Goal: Task Accomplishment & Management: Manage account settings

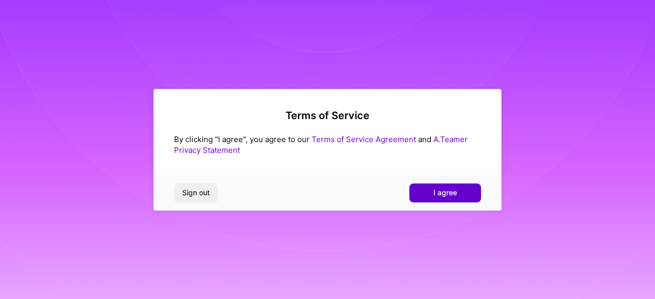
click at [442, 195] on span "I agree" at bounding box center [445, 193] width 24 height 10
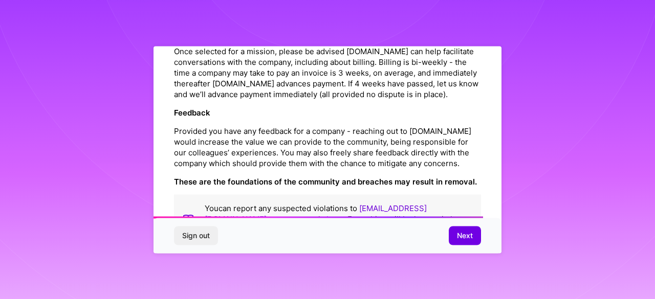
scroll to position [1242, 0]
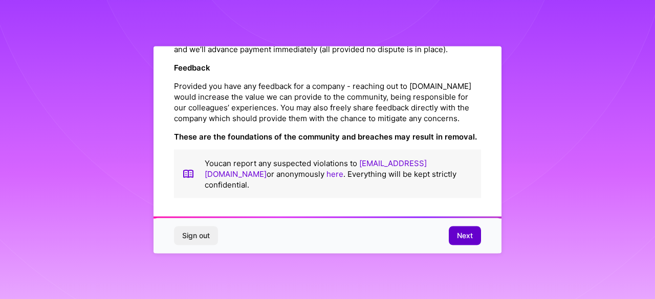
click at [460, 238] on span "Next" at bounding box center [465, 236] width 16 height 10
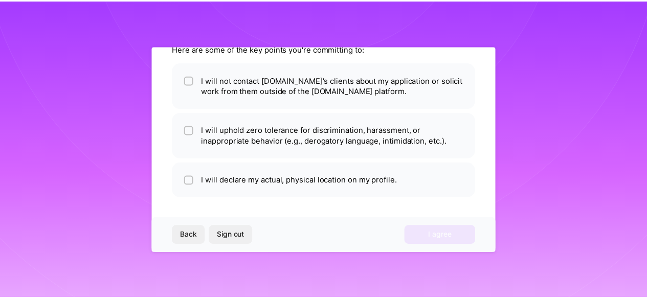
scroll to position [69, 0]
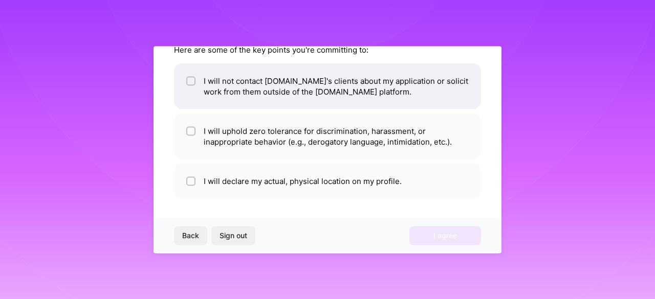
click at [189, 83] on input "checkbox" at bounding box center [191, 81] width 7 height 7
checkbox input "true"
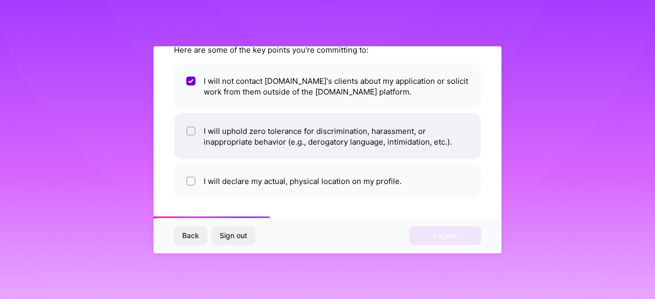
click at [195, 124] on li "I will uphold zero tolerance for discrimination, harassment, or inappropriate b…" at bounding box center [327, 136] width 307 height 46
checkbox input "true"
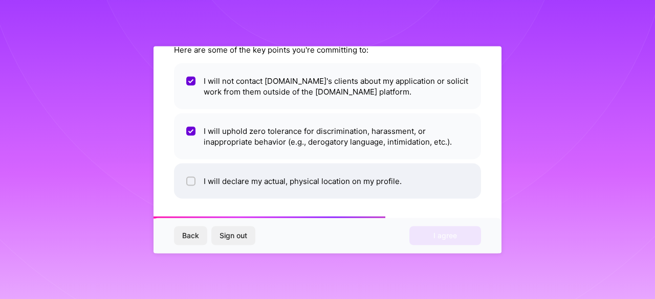
click at [195, 178] on div at bounding box center [190, 181] width 9 height 9
checkbox input "true"
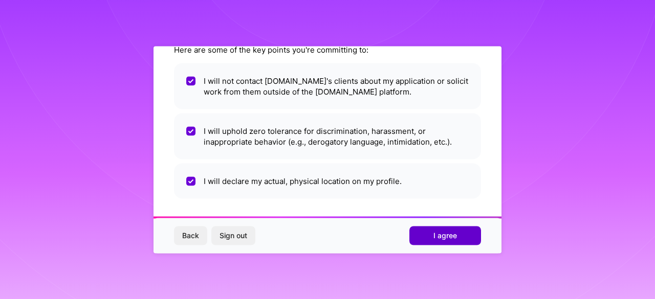
click at [443, 240] on span "I agree" at bounding box center [445, 236] width 24 height 10
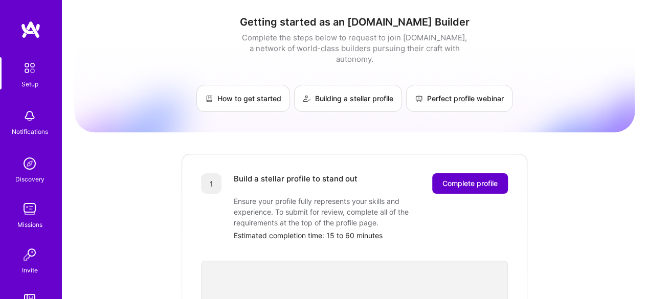
click at [467, 179] on span "Complete profile" at bounding box center [470, 184] width 55 height 10
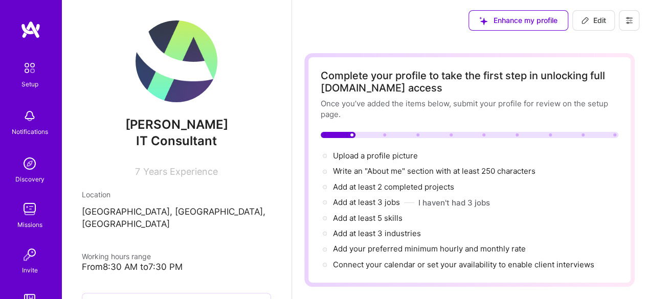
click at [95, 47] on div "[PERSON_NAME] IT Consultant 7 Years Experience" at bounding box center [176, 98] width 189 height 157
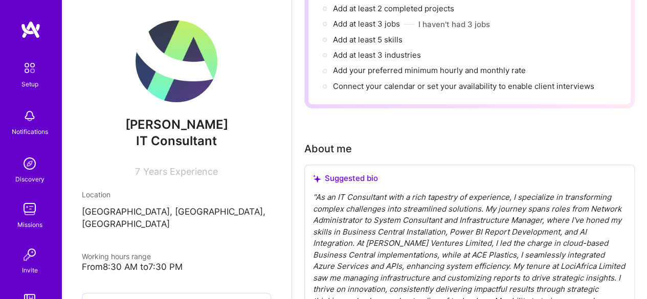
scroll to position [358, 0]
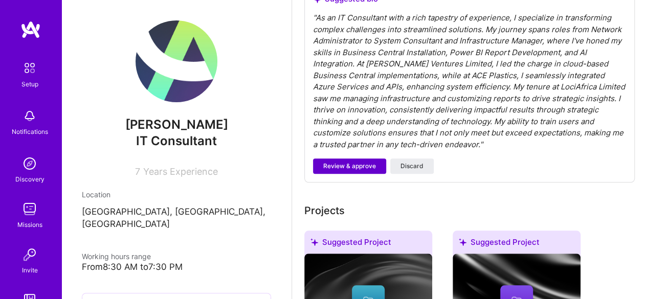
click at [350, 167] on span "Review & approve" at bounding box center [349, 166] width 53 height 9
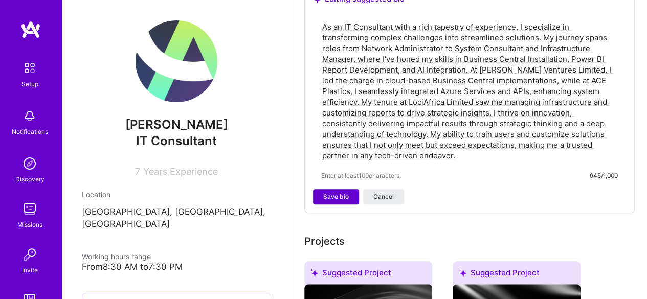
click at [339, 196] on span "Save bio" at bounding box center [336, 196] width 26 height 9
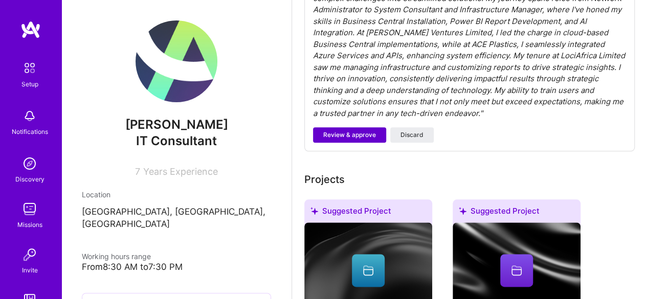
click at [351, 133] on span "Review & approve" at bounding box center [349, 134] width 53 height 9
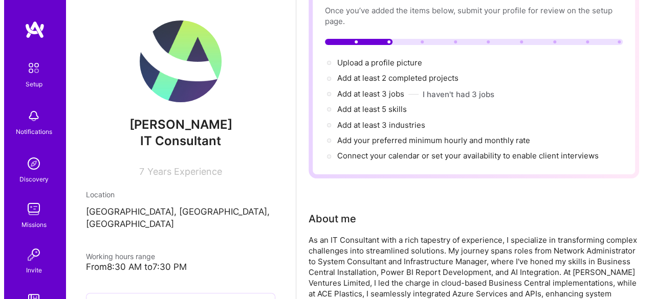
scroll to position [0, 0]
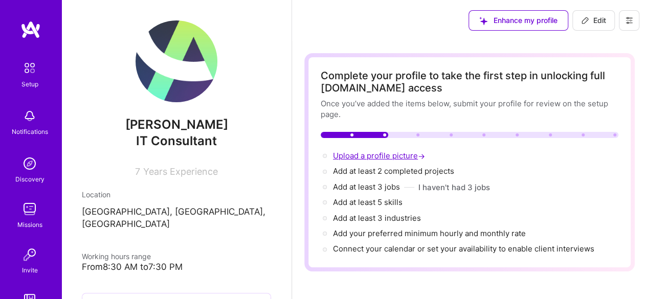
click at [371, 151] on span "Upload a profile picture →" at bounding box center [380, 156] width 94 height 10
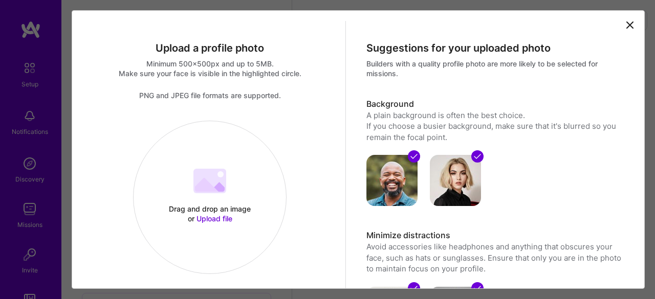
click at [230, 182] on div "Drag and drop an image or Upload file Upload file" at bounding box center [210, 197] width 152 height 108
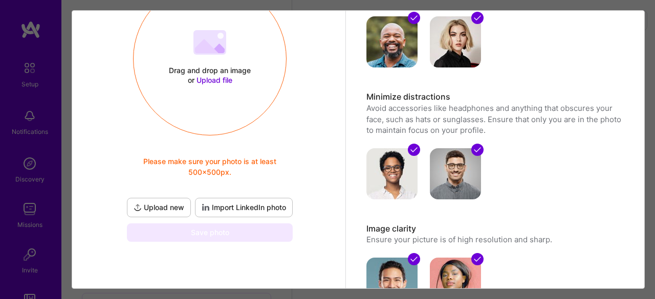
scroll to position [153, 0]
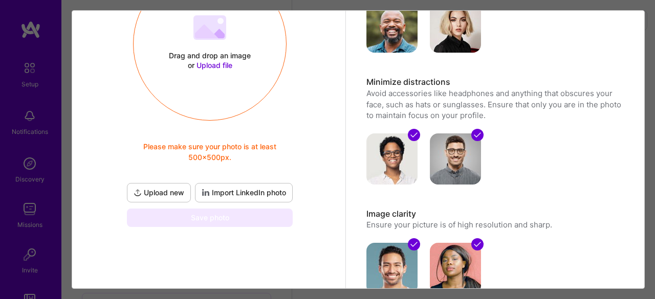
click at [213, 66] on span "Upload file" at bounding box center [214, 65] width 36 height 9
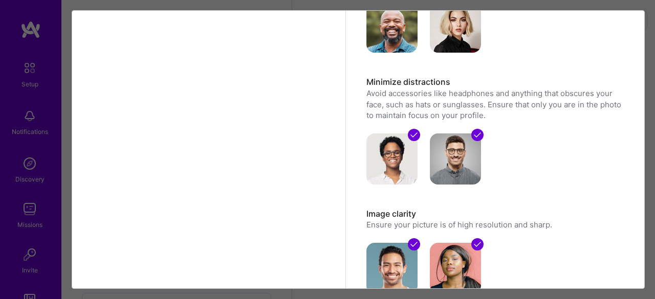
scroll to position [51, 0]
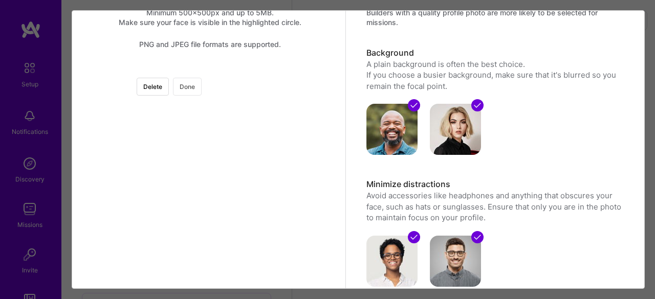
click at [202, 82] on button "Done" at bounding box center [187, 87] width 29 height 18
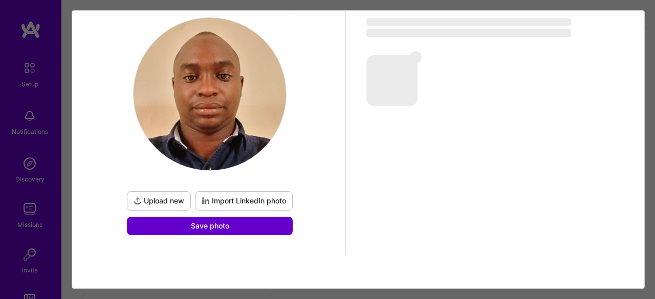
scroll to position [108, 0]
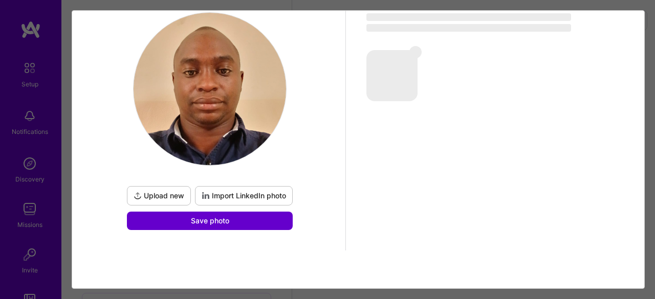
click at [250, 228] on button "Save photo" at bounding box center [210, 221] width 166 height 18
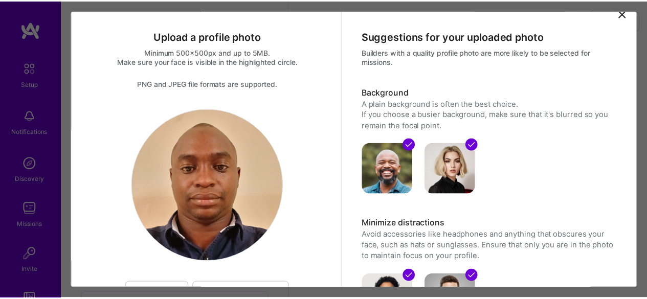
scroll to position [6, 0]
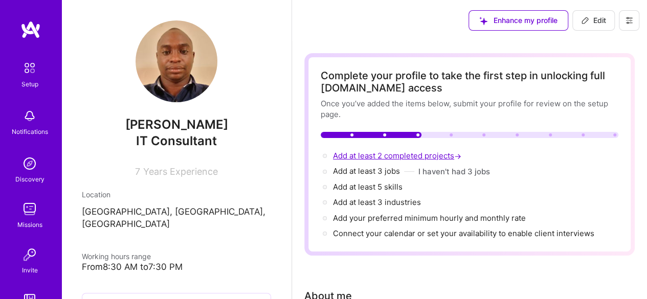
click at [388, 157] on span "Add at least 2 completed projects →" at bounding box center [398, 156] width 130 height 10
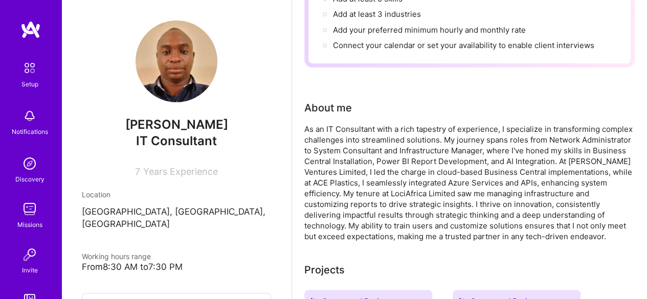
select select "US"
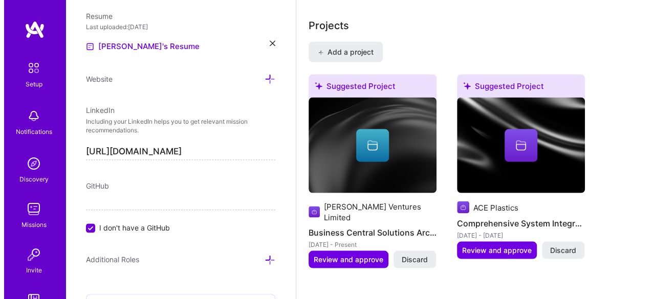
scroll to position [935, 0]
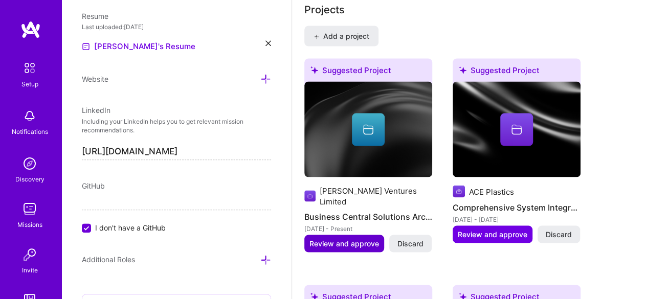
click at [367, 238] on span "Review and approve" at bounding box center [345, 243] width 70 height 10
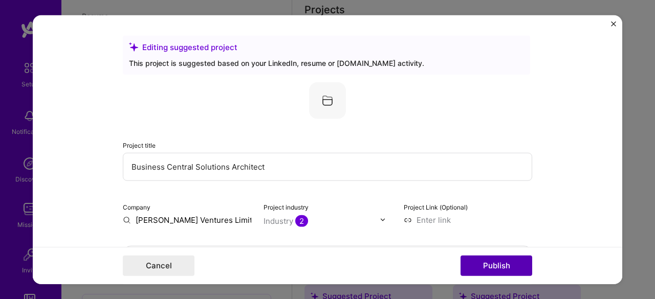
click at [501, 270] on button "Publish" at bounding box center [496, 266] width 72 height 20
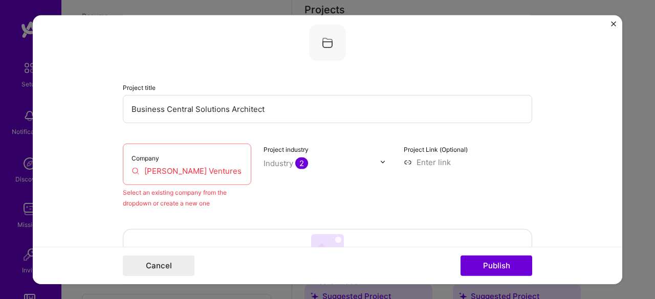
scroll to position [67, 0]
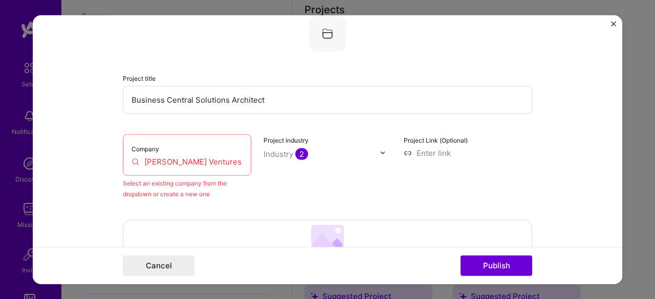
click at [187, 162] on input "[PERSON_NAME] Ventures Limited" at bounding box center [186, 161] width 111 height 11
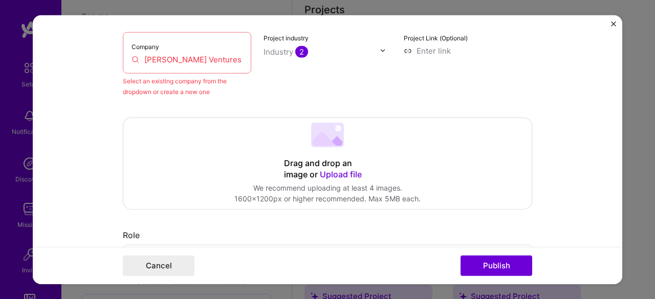
scroll to position [16, 0]
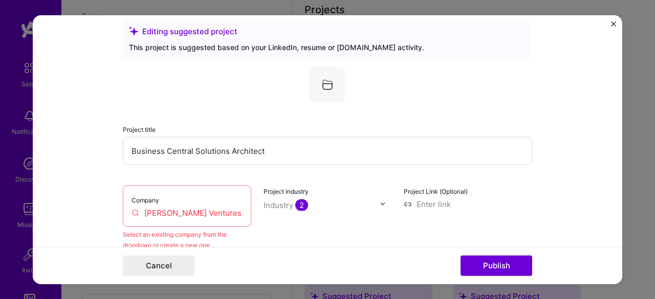
click at [153, 177] on div "Project title Business Central Solutions Architect Company [PERSON_NAME] Ventur…" at bounding box center [327, 158] width 409 height 184
click at [263, 223] on div "Project industry Industry 2" at bounding box center [327, 217] width 128 height 65
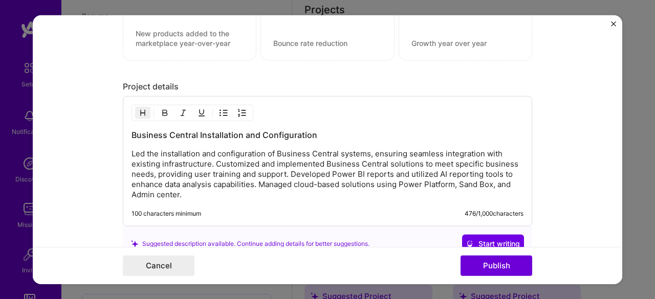
scroll to position [951, 0]
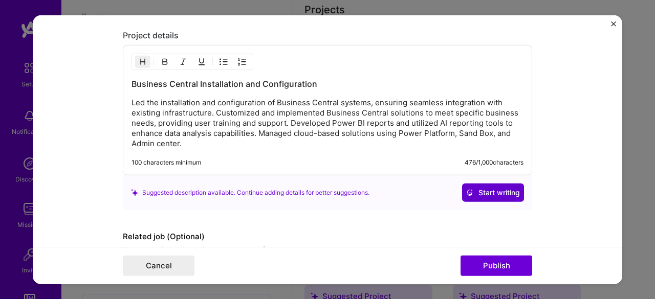
click at [484, 191] on span "Start writing" at bounding box center [493, 193] width 54 height 10
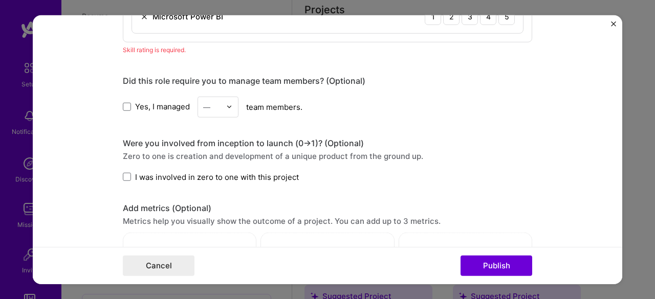
scroll to position [644, 0]
click at [227, 107] on img at bounding box center [229, 108] width 6 height 6
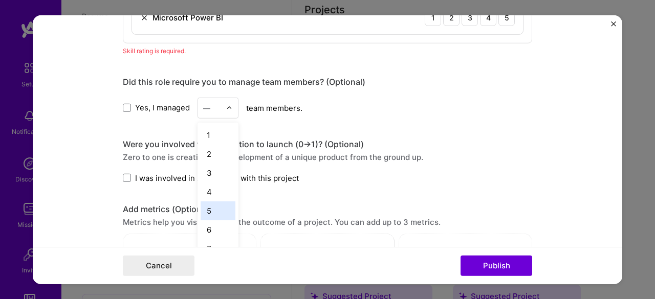
click at [205, 204] on div "5" at bounding box center [218, 210] width 35 height 19
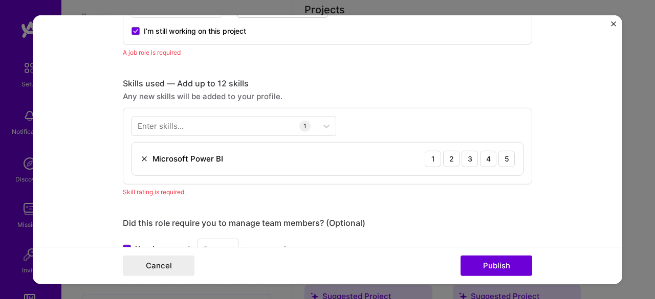
scroll to position [490, 0]
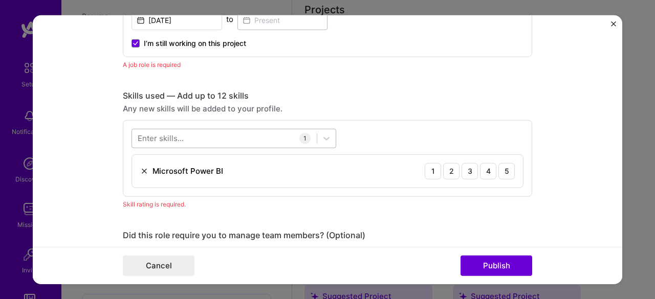
click at [188, 138] on div at bounding box center [224, 138] width 185 height 17
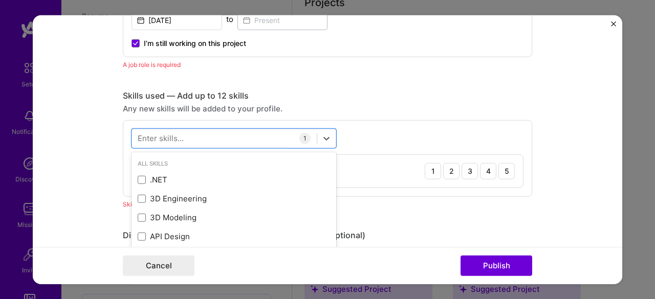
scroll to position [944, 0]
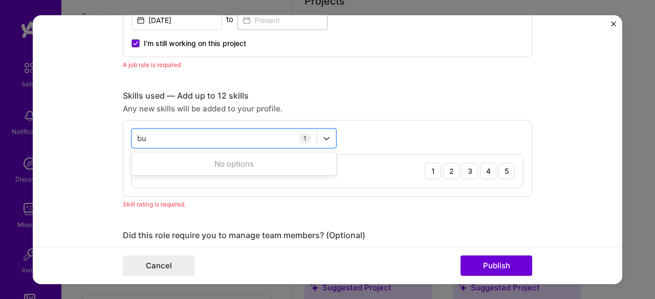
type input "b"
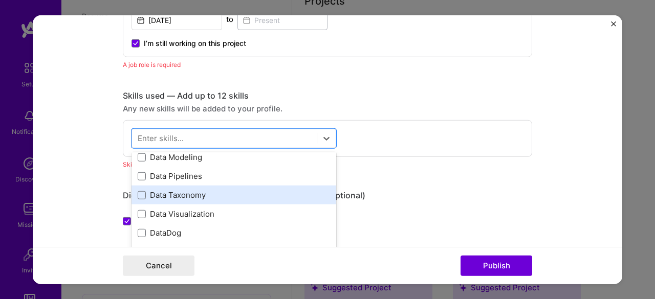
scroll to position [1739, 0]
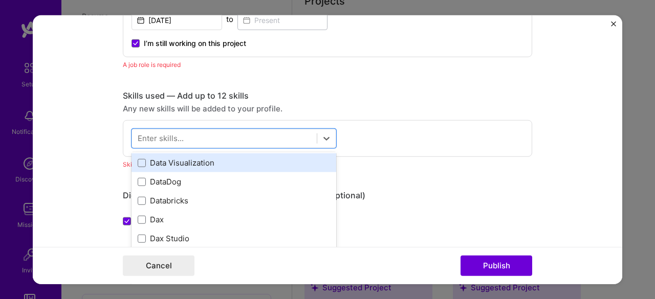
drag, startPoint x: 135, startPoint y: 160, endPoint x: 142, endPoint y: 161, distance: 6.8
click at [138, 159] on span at bounding box center [142, 163] width 8 height 8
click at [0, 0] on input "checkbox" at bounding box center [0, 0] width 0 height 0
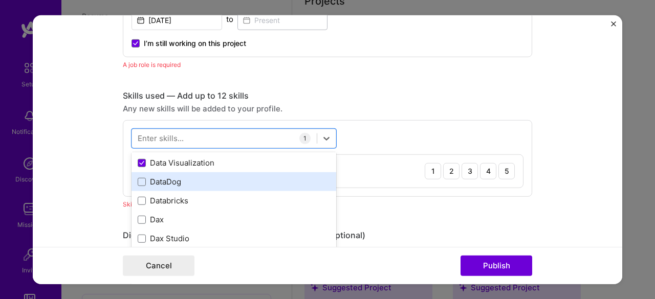
scroll to position [1586, 0]
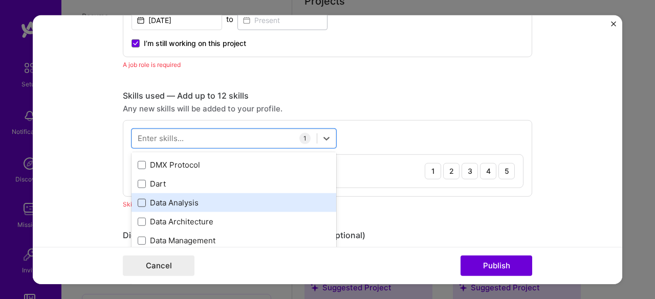
click at [138, 200] on span at bounding box center [142, 203] width 8 height 8
click at [0, 0] on input "checkbox" at bounding box center [0, 0] width 0 height 0
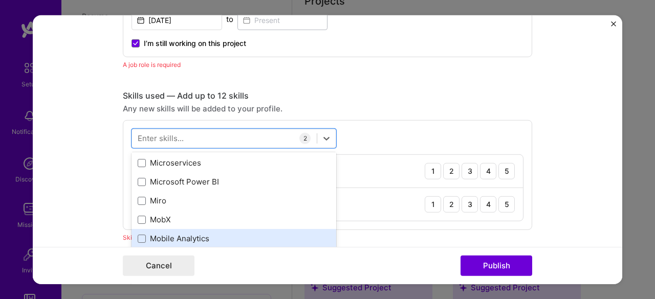
scroll to position [3888, 0]
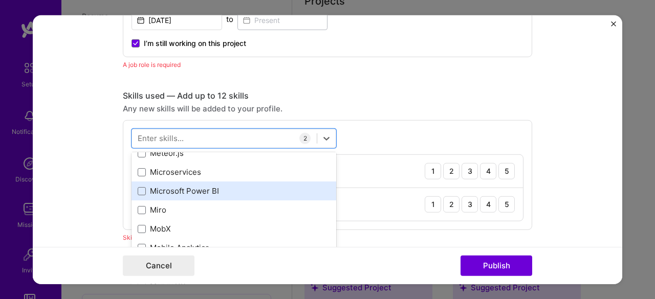
click at [156, 189] on div "Microsoft Power BI" at bounding box center [234, 191] width 192 height 11
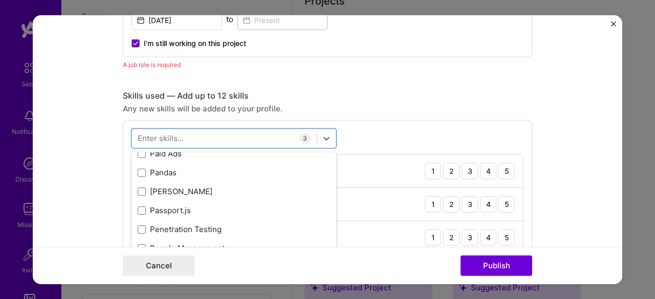
scroll to position [4349, 0]
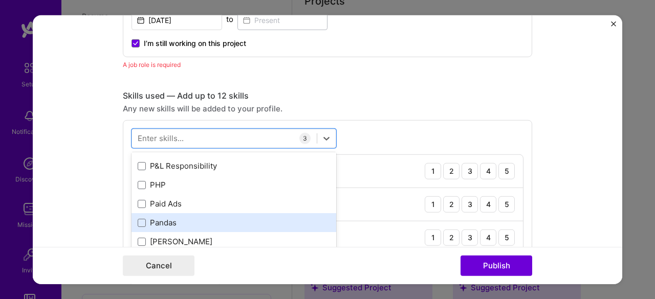
click at [155, 225] on div "Pandas" at bounding box center [234, 222] width 192 height 11
click at [171, 223] on div "Pandas" at bounding box center [234, 222] width 192 height 11
click at [162, 222] on div "Pandas" at bounding box center [234, 222] width 192 height 11
click at [190, 218] on div "Pandas" at bounding box center [234, 222] width 192 height 11
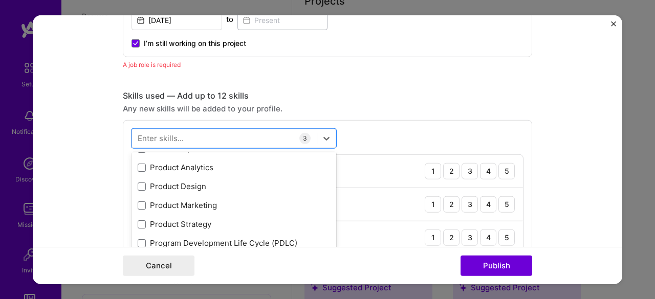
scroll to position [4860, 0]
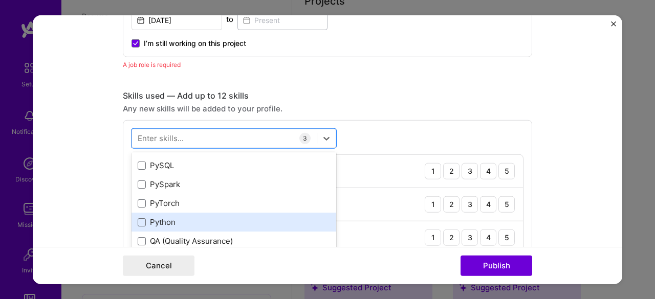
click at [185, 219] on div "Python" at bounding box center [234, 222] width 192 height 11
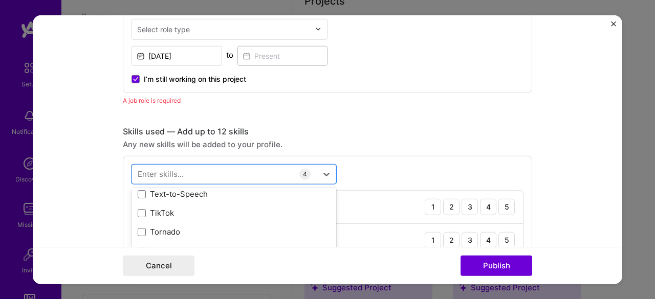
scroll to position [439, 0]
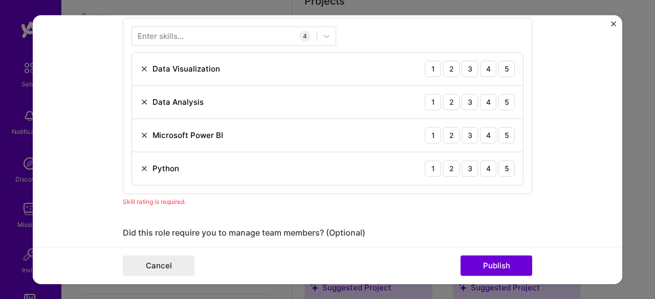
scroll to position [490, 0]
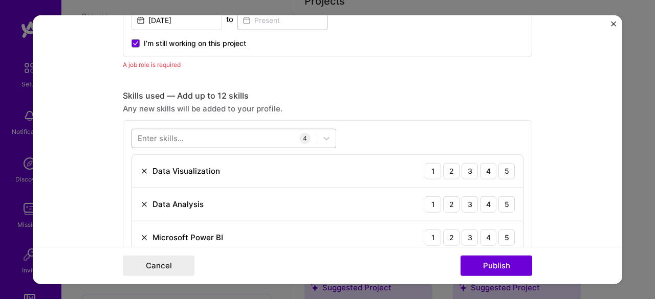
click at [209, 137] on div at bounding box center [224, 138] width 185 height 17
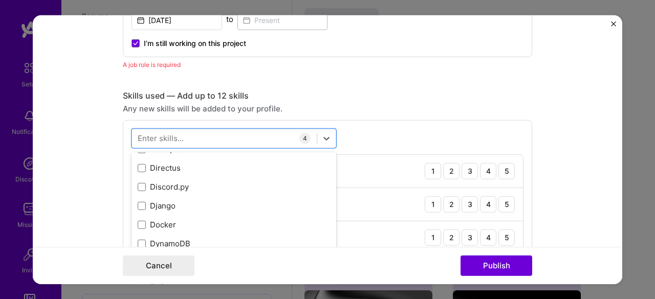
scroll to position [1910, 0]
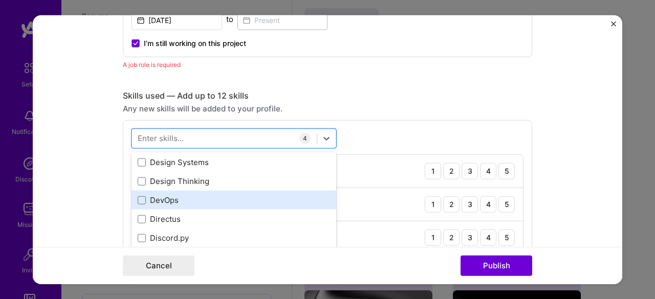
click at [142, 196] on div "DevOps" at bounding box center [234, 200] width 192 height 11
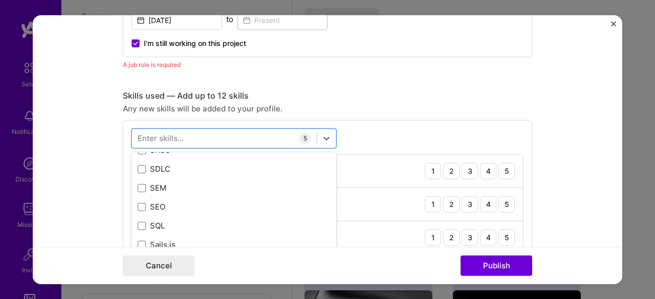
scroll to position [5440, 0]
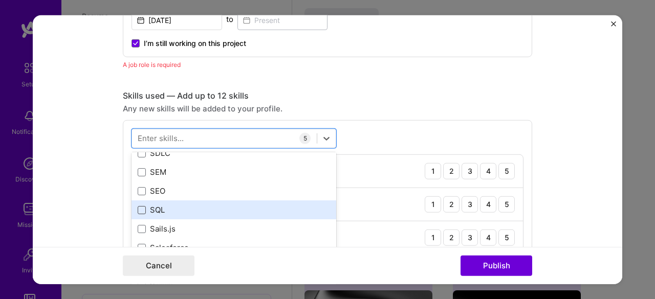
click at [140, 206] on span at bounding box center [142, 210] width 8 height 8
click at [0, 0] on input "checkbox" at bounding box center [0, 0] width 0 height 0
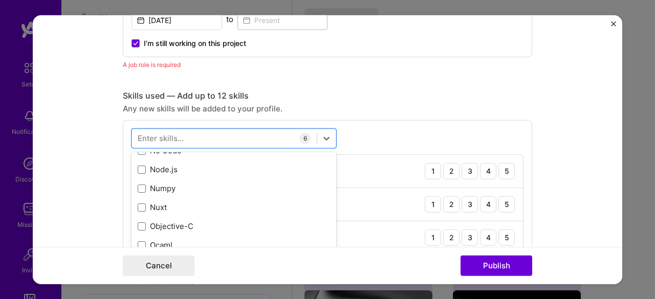
scroll to position [4110, 0]
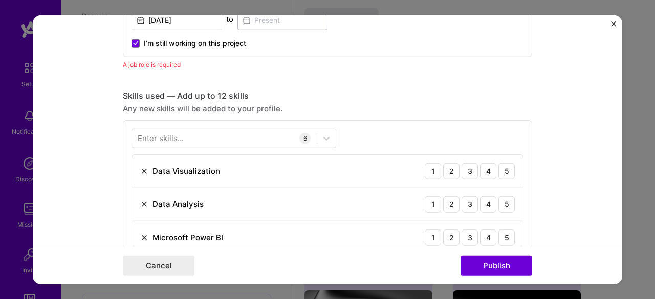
click at [361, 128] on div "Enter skills... 6 Data Visualization 1 2 3 4 5 Data Analysis 1 2 3 4 5 Microsof…" at bounding box center [327, 241] width 409 height 243
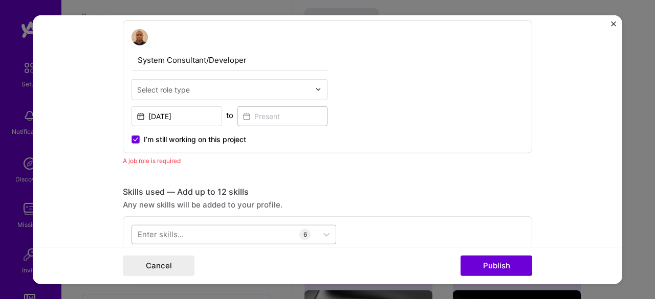
scroll to position [337, 0]
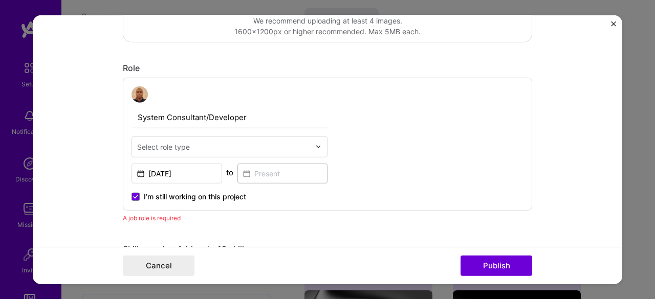
click at [251, 147] on input "text" at bounding box center [223, 146] width 173 height 11
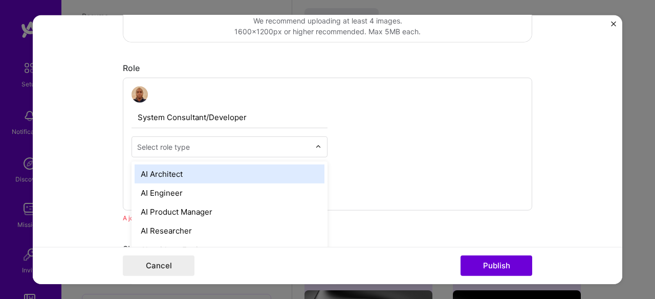
scroll to position [971, 0]
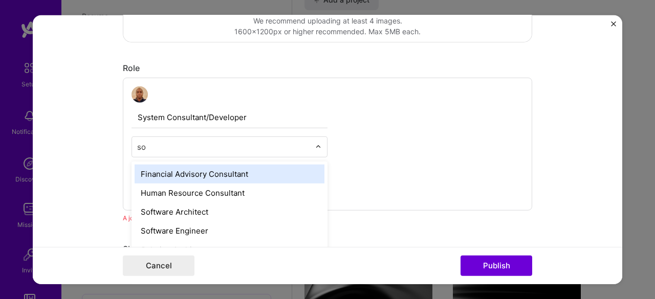
type input "sof"
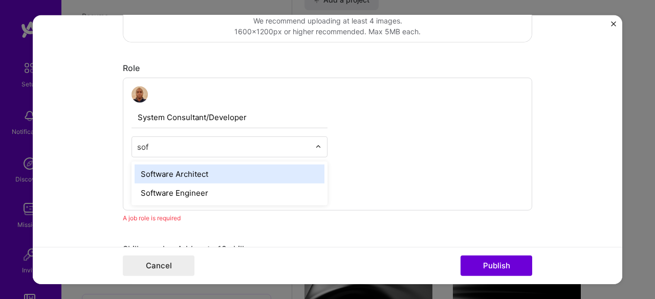
click at [207, 173] on div "Software Architect" at bounding box center [230, 173] width 190 height 19
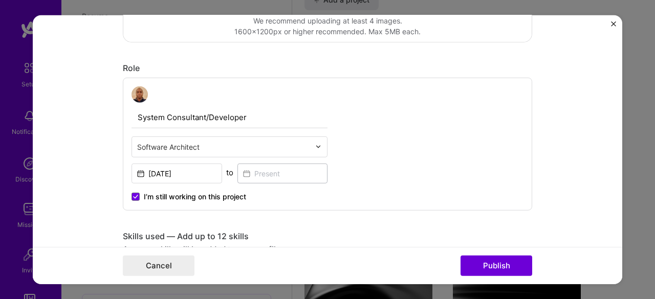
click at [317, 146] on img at bounding box center [318, 147] width 6 height 6
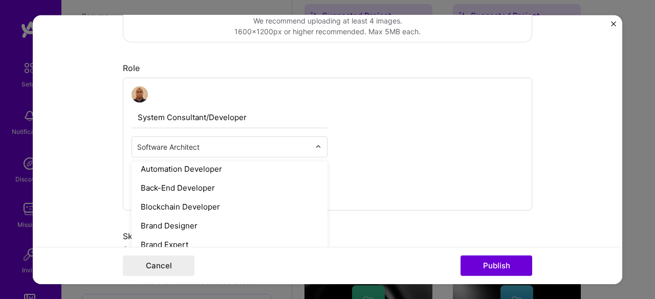
scroll to position [153, 0]
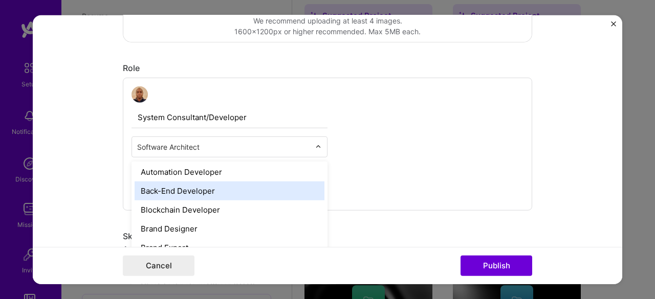
click at [231, 183] on div "Back-End Developer" at bounding box center [230, 190] width 190 height 19
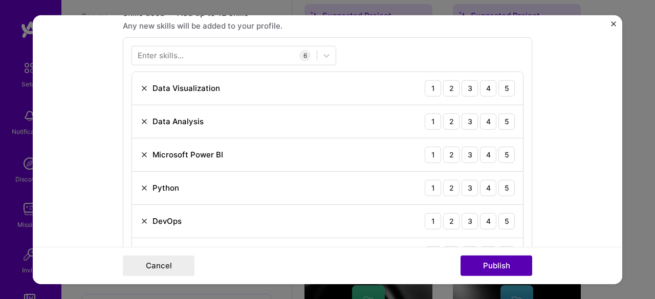
scroll to position [592, 0]
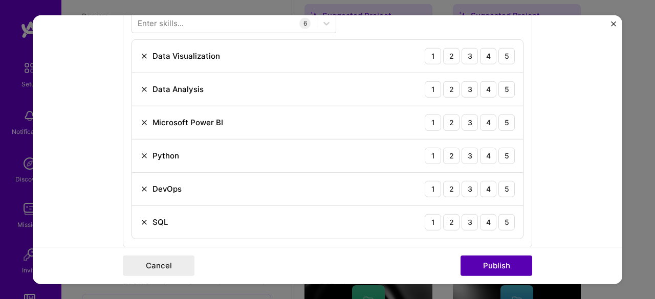
click at [490, 266] on button "Publish" at bounding box center [496, 266] width 72 height 20
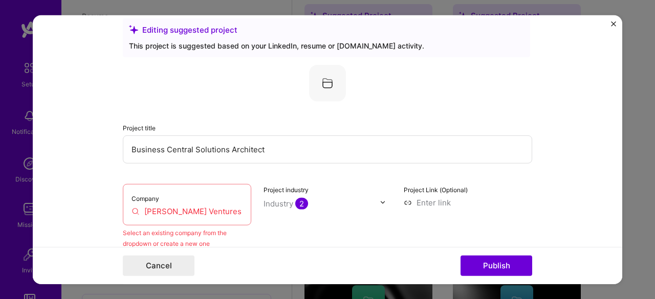
scroll to position [16, 0]
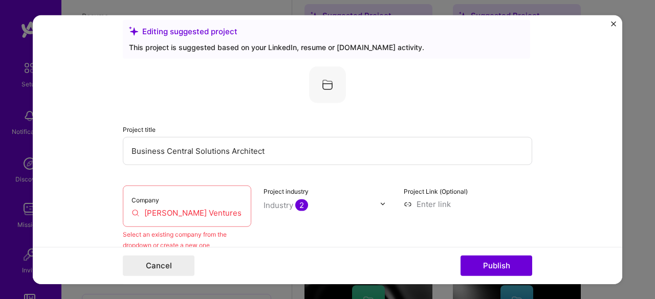
click at [202, 213] on input "[PERSON_NAME] Ventures Limited" at bounding box center [186, 212] width 111 height 11
drag, startPoint x: 233, startPoint y: 210, endPoint x: 138, endPoint y: 214, distance: 94.7
click at [138, 214] on input "[PERSON_NAME] Ventures Limited" at bounding box center [186, 212] width 111 height 11
click at [133, 210] on input "[PERSON_NAME] Ventures Limited" at bounding box center [186, 212] width 111 height 11
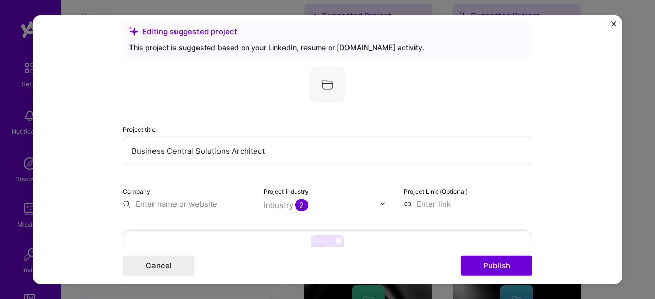
click at [210, 203] on input "text" at bounding box center [187, 204] width 128 height 11
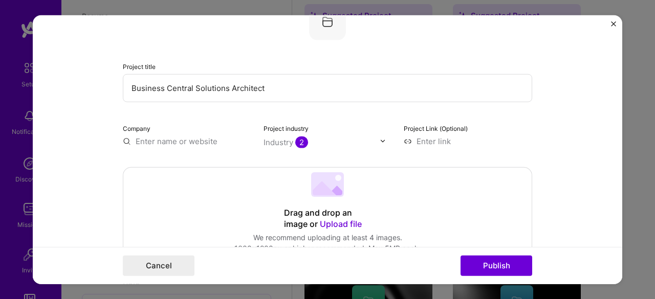
scroll to position [118, 0]
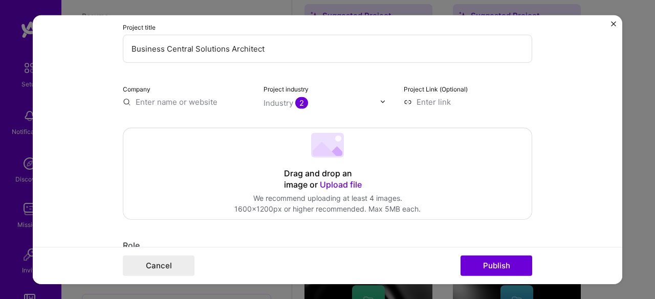
paste input "[PERSON_NAME] Ventures Limited"
type input "[PERSON_NAME] Ventures Limited"
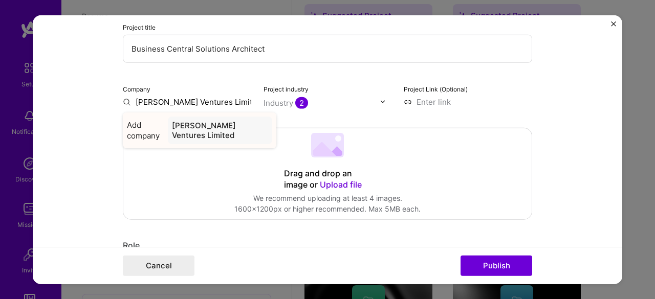
click at [203, 128] on div "[PERSON_NAME] Ventures Limited" at bounding box center [220, 130] width 104 height 28
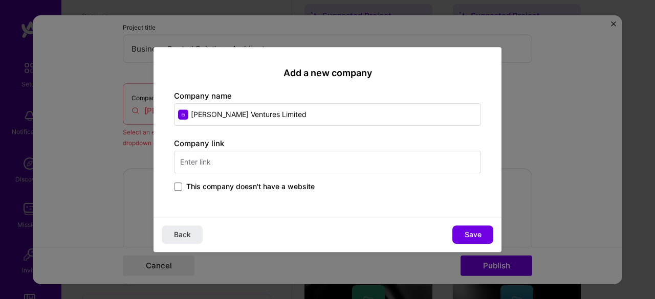
click at [234, 167] on input "text" at bounding box center [327, 162] width 307 height 23
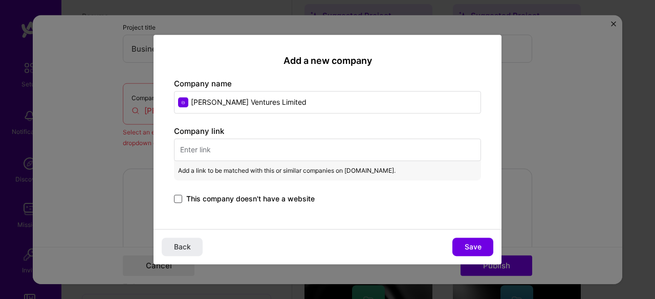
click at [178, 198] on span at bounding box center [178, 199] width 8 height 8
click at [0, 0] on input "This company doesn't have a website" at bounding box center [0, 0] width 0 height 0
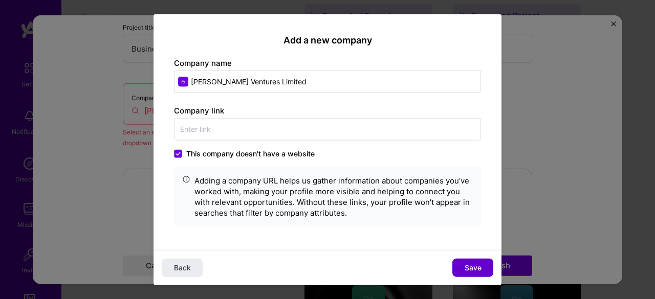
click at [472, 266] on span "Save" at bounding box center [473, 268] width 17 height 10
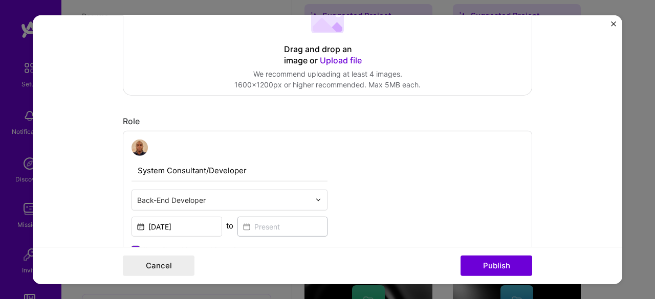
scroll to position [256, 0]
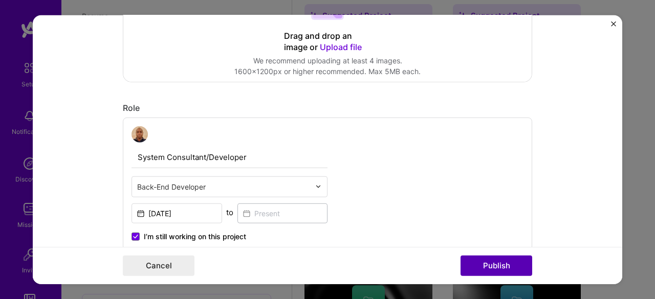
click at [513, 267] on button "Publish" at bounding box center [496, 266] width 72 height 20
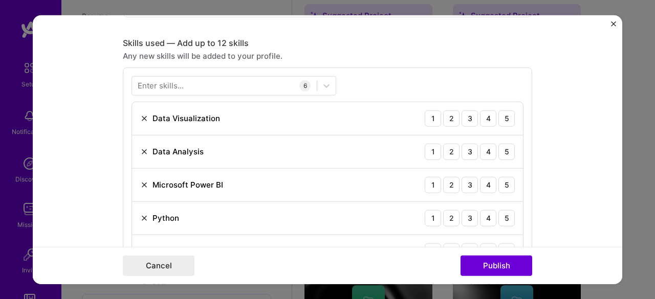
scroll to position [511, 0]
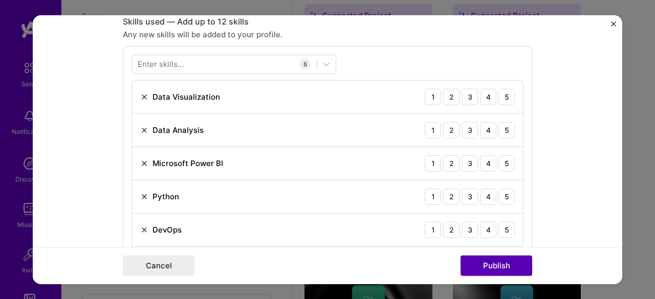
click at [498, 264] on button "Publish" at bounding box center [496, 266] width 72 height 20
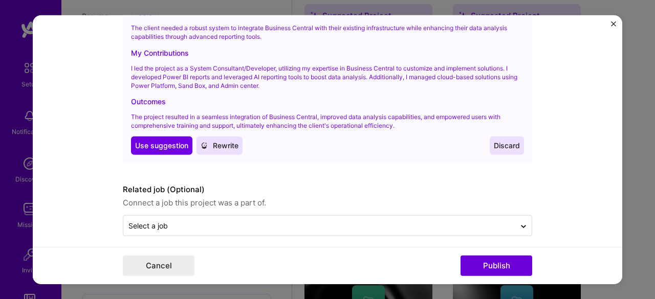
scroll to position [1307, 0]
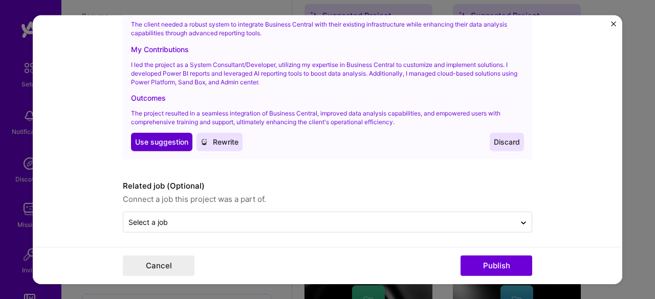
click at [172, 140] on span "Use suggestion" at bounding box center [161, 142] width 53 height 10
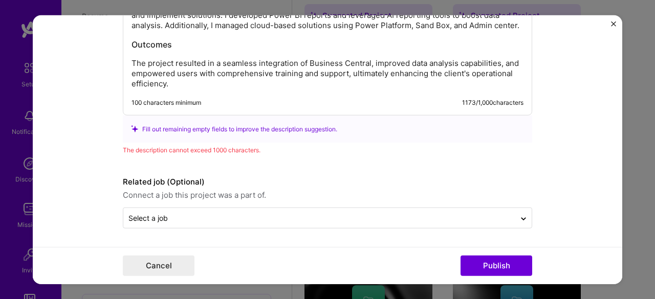
scroll to position [1273, 0]
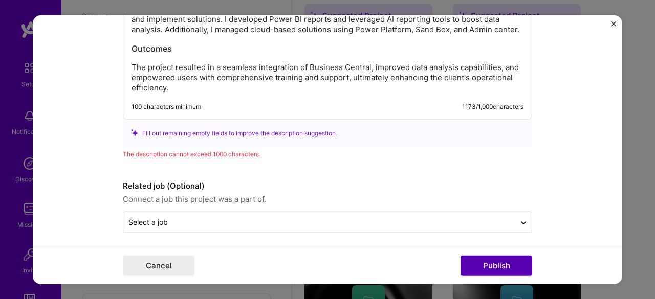
click at [492, 267] on button "Publish" at bounding box center [496, 266] width 72 height 20
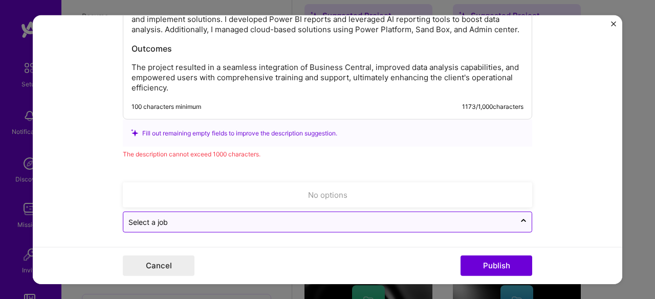
click at [250, 225] on div "Select a job" at bounding box center [319, 222] width 392 height 20
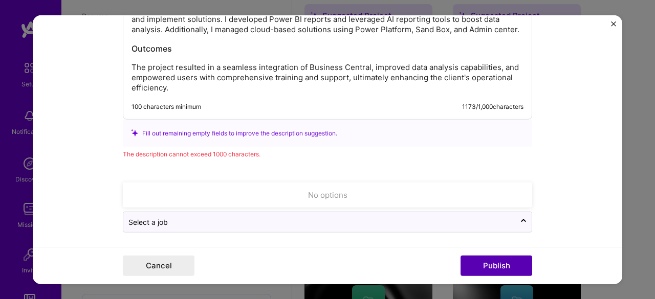
click at [472, 256] on button "Publish" at bounding box center [496, 266] width 72 height 20
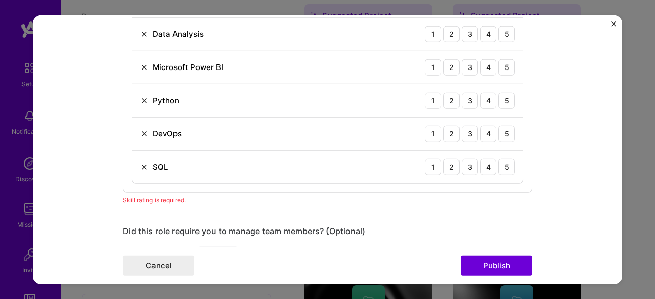
scroll to position [614, 0]
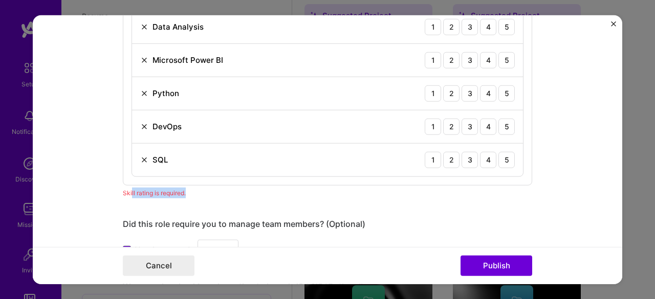
drag, startPoint x: 167, startPoint y: 190, endPoint x: 128, endPoint y: 188, distance: 39.0
click at [128, 188] on div "Skill rating is required." at bounding box center [327, 192] width 409 height 11
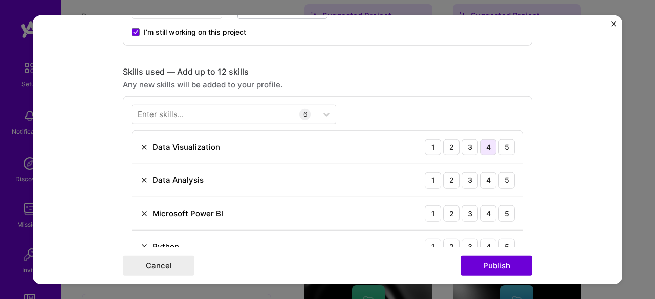
click at [488, 144] on div "4" at bounding box center [488, 147] width 16 height 16
click at [486, 181] on div "4" at bounding box center [488, 180] width 16 height 16
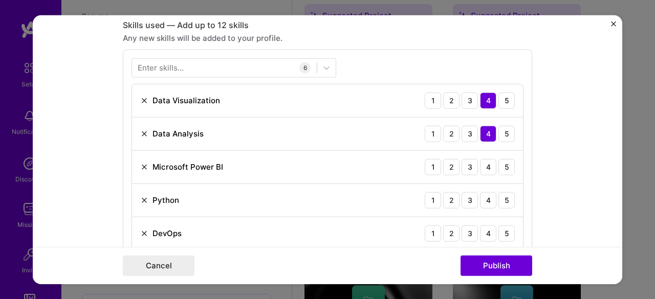
scroll to position [512, 0]
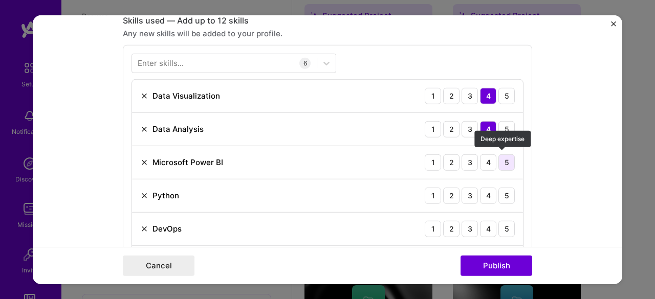
click at [502, 158] on div "5" at bounding box center [506, 162] width 16 height 16
click at [482, 193] on div "4" at bounding box center [488, 195] width 16 height 16
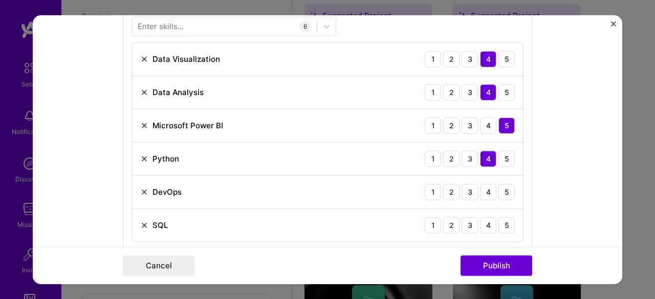
scroll to position [563, 0]
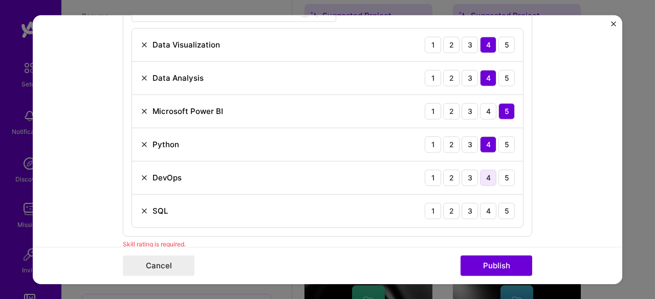
click at [486, 171] on div "4" at bounding box center [488, 177] width 16 height 16
click at [487, 209] on div "4" at bounding box center [488, 211] width 16 height 16
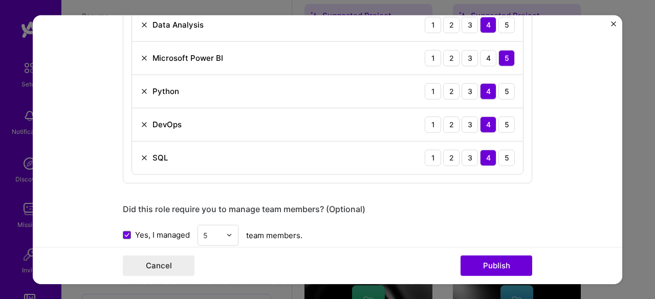
scroll to position [665, 0]
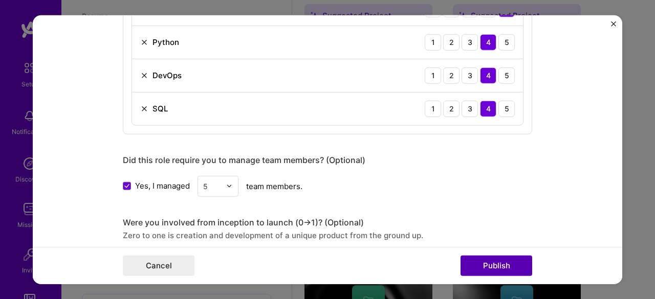
click at [486, 264] on button "Publish" at bounding box center [496, 266] width 72 height 20
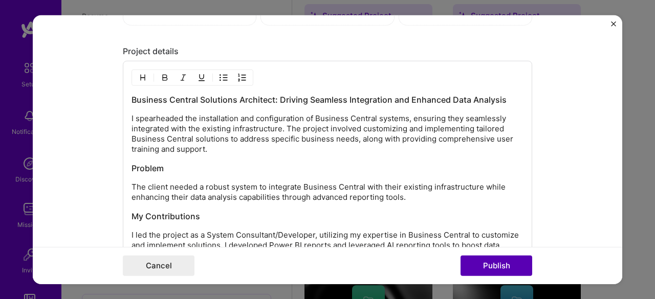
scroll to position [1062, 0]
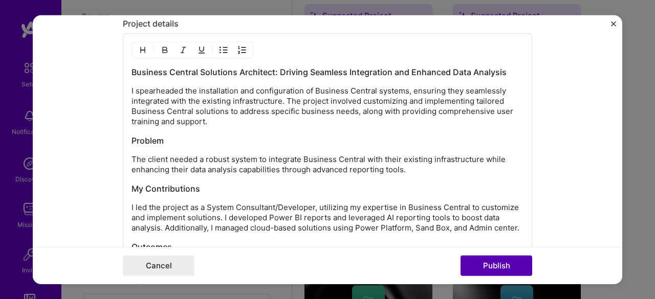
click at [486, 261] on button "Publish" at bounding box center [496, 266] width 72 height 20
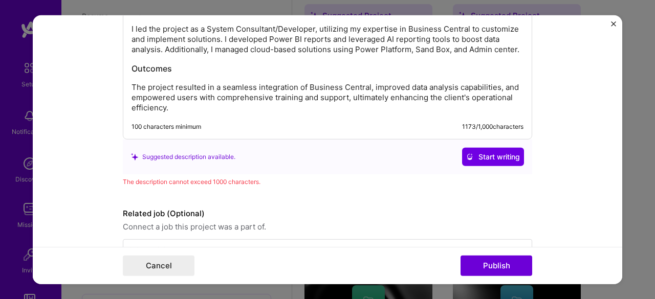
scroll to position [1268, 0]
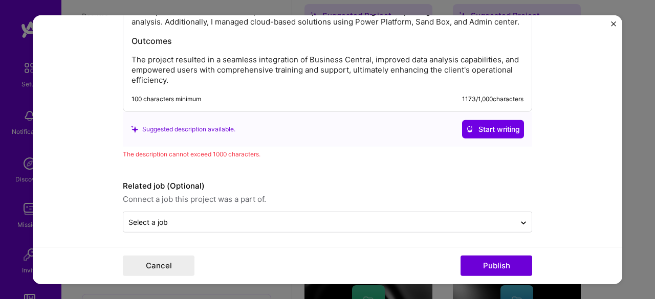
click at [224, 101] on div "100 characters minimum 1173 / 1,000 characters" at bounding box center [319, 103] width 408 height 16
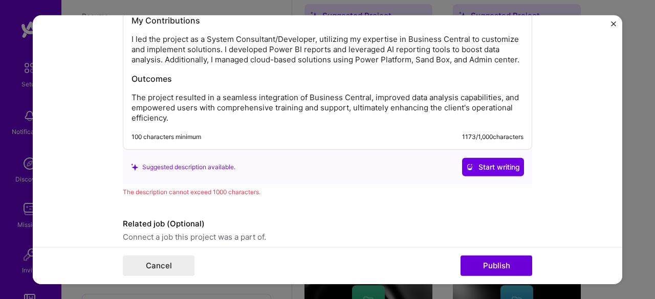
scroll to position [1217, 0]
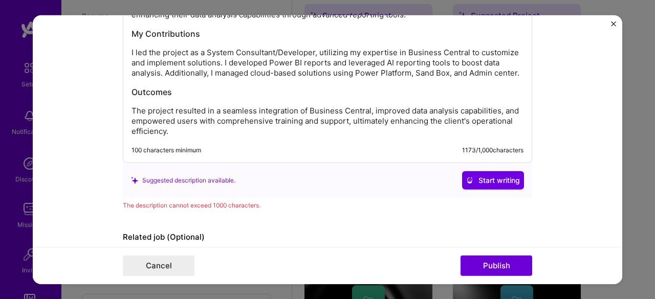
click at [150, 73] on p "I led the project as a System Consultant/Developer, utilizing my expertise in B…" at bounding box center [327, 63] width 392 height 31
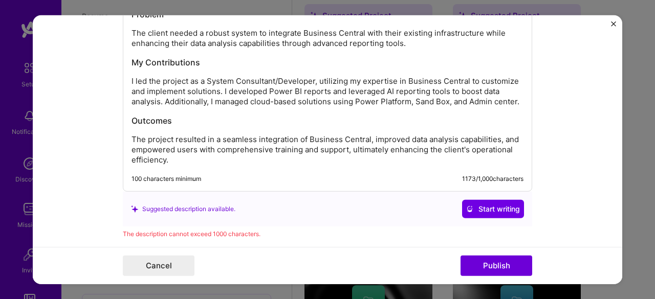
scroll to position [1166, 0]
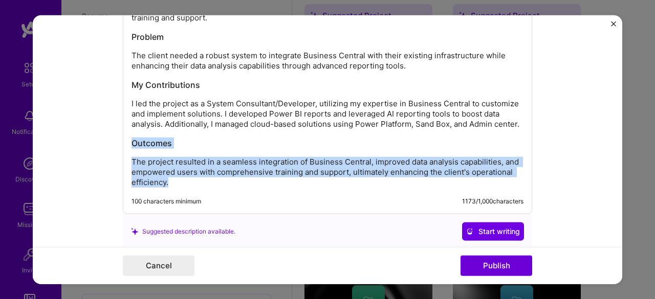
drag, startPoint x: 176, startPoint y: 177, endPoint x: 124, endPoint y: 135, distance: 67.3
click at [124, 135] on div "Business Central Solutions Architect: Driving Seamless Integration and Enhanced…" at bounding box center [327, 71] width 409 height 285
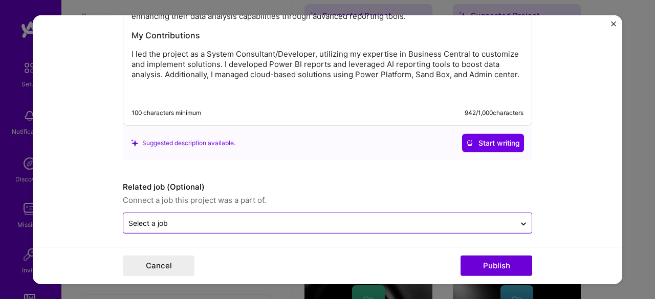
scroll to position [1217, 0]
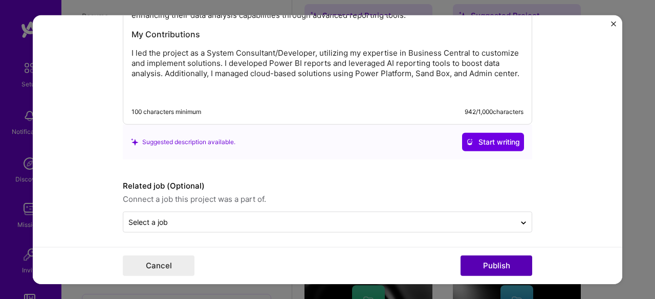
click at [476, 259] on button "Publish" at bounding box center [496, 266] width 72 height 20
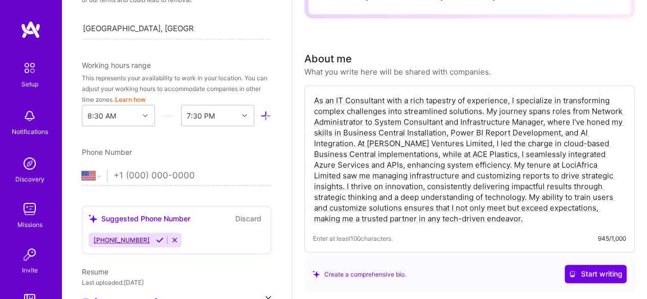
scroll to position [0, 0]
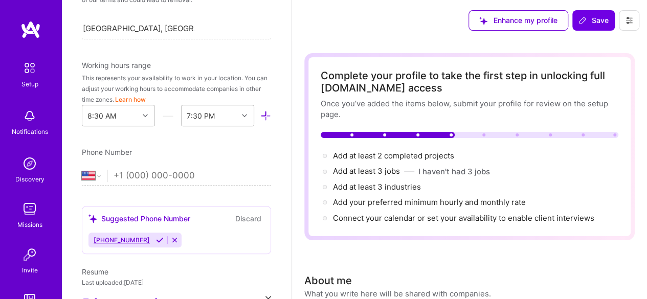
click at [156, 241] on icon at bounding box center [160, 240] width 8 height 8
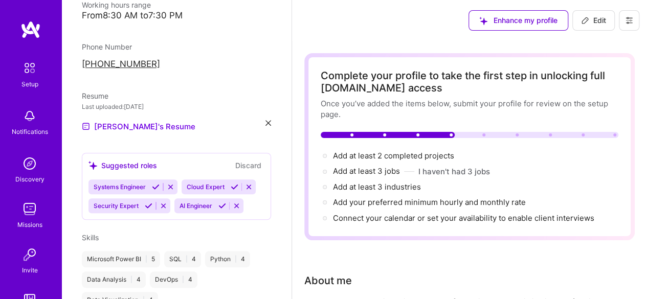
scroll to position [332, 0]
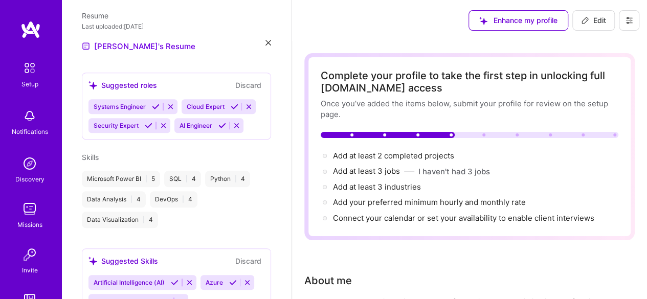
click at [157, 103] on icon at bounding box center [156, 107] width 8 height 8
click at [233, 103] on icon at bounding box center [235, 107] width 8 height 8
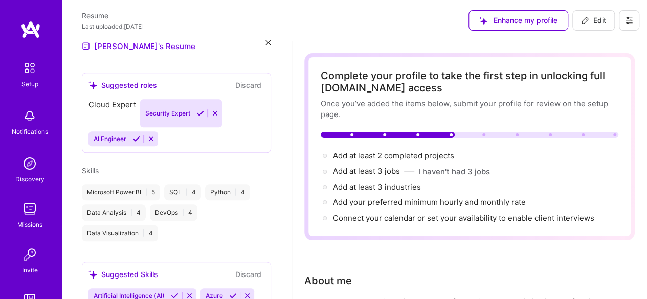
click at [135, 112] on div "[PERSON_NAME] IT Consultant 7 Years Experience Location [GEOGRAPHIC_DATA], [GEO…" at bounding box center [176, 149] width 230 height 299
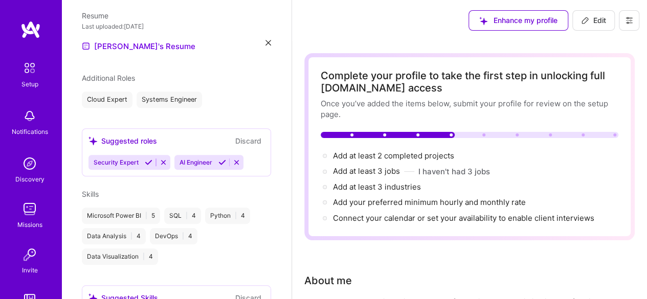
click at [147, 159] on icon at bounding box center [149, 163] width 8 height 8
click at [136, 166] on icon at bounding box center [137, 163] width 8 height 8
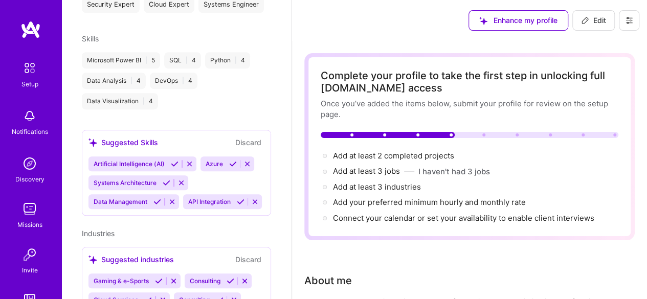
scroll to position [537, 0]
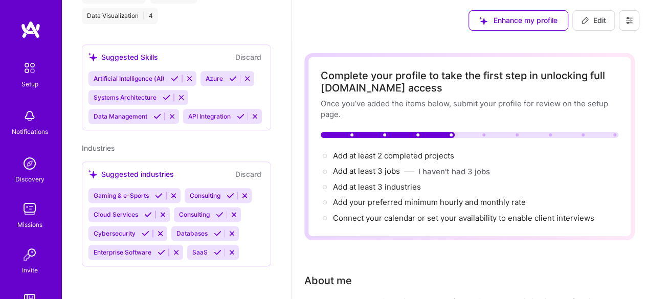
click at [177, 75] on icon at bounding box center [175, 79] width 8 height 8
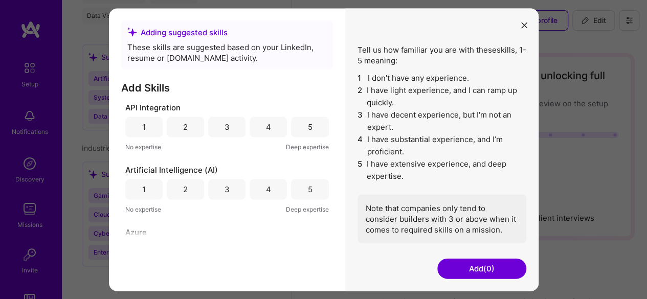
drag, startPoint x: 500, startPoint y: 271, endPoint x: 245, endPoint y: 260, distance: 255.0
click at [246, 260] on div "Adding suggested skills These skills are suggested based on your LinkedIn, resu…" at bounding box center [324, 149] width 430 height 283
click at [523, 24] on icon "modal" at bounding box center [524, 26] width 6 height 6
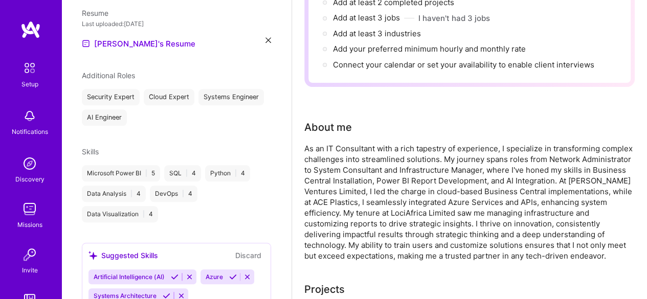
scroll to position [0, 0]
